Goal: Navigation & Orientation: Find specific page/section

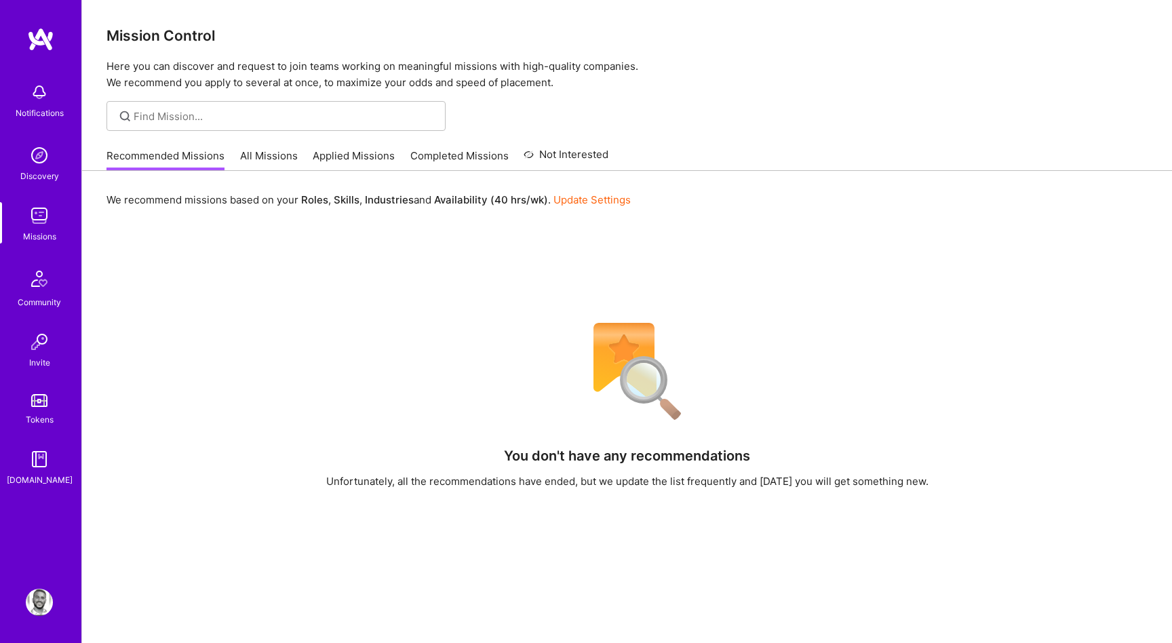
click at [246, 151] on link "All Missions" at bounding box center [269, 160] width 58 height 22
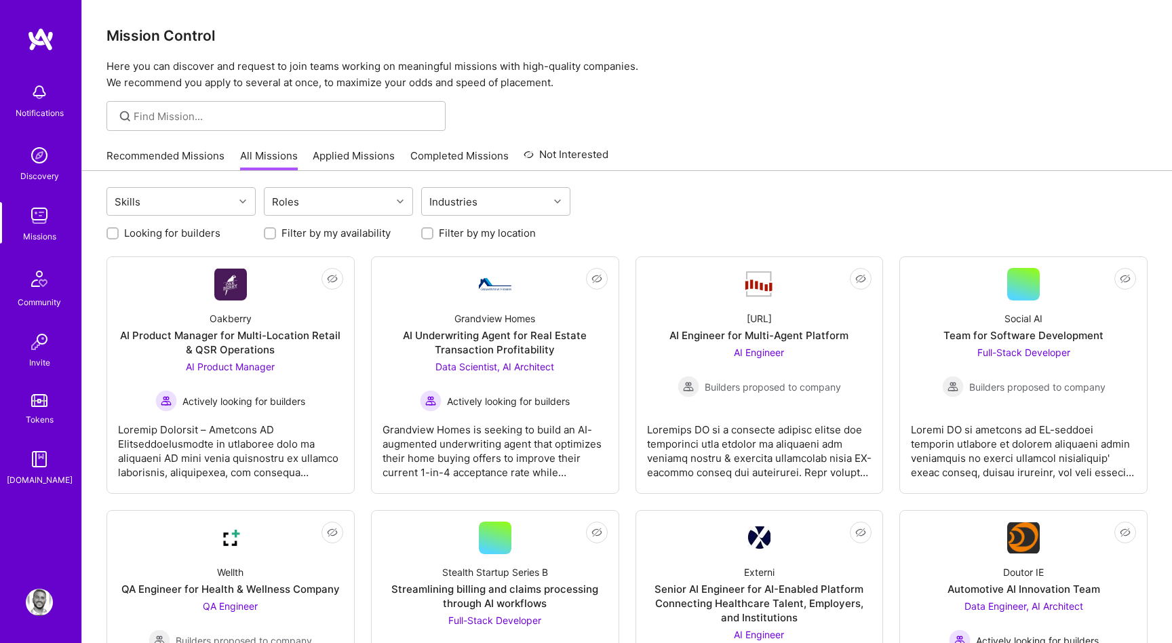
click at [42, 53] on div "Notifications Discovery Missions Community Invite Tokens [DOMAIN_NAME]" at bounding box center [40, 298] width 81 height 542
click at [46, 41] on img at bounding box center [40, 39] width 27 height 24
